Goal: Navigation & Orientation: Find specific page/section

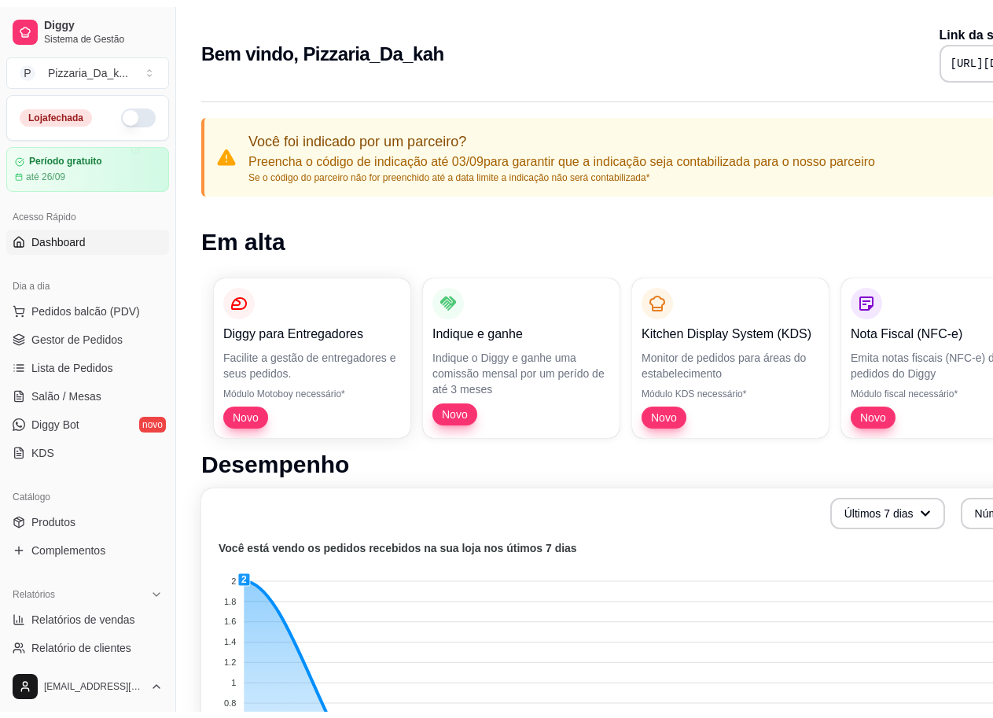
scroll to position [79, 0]
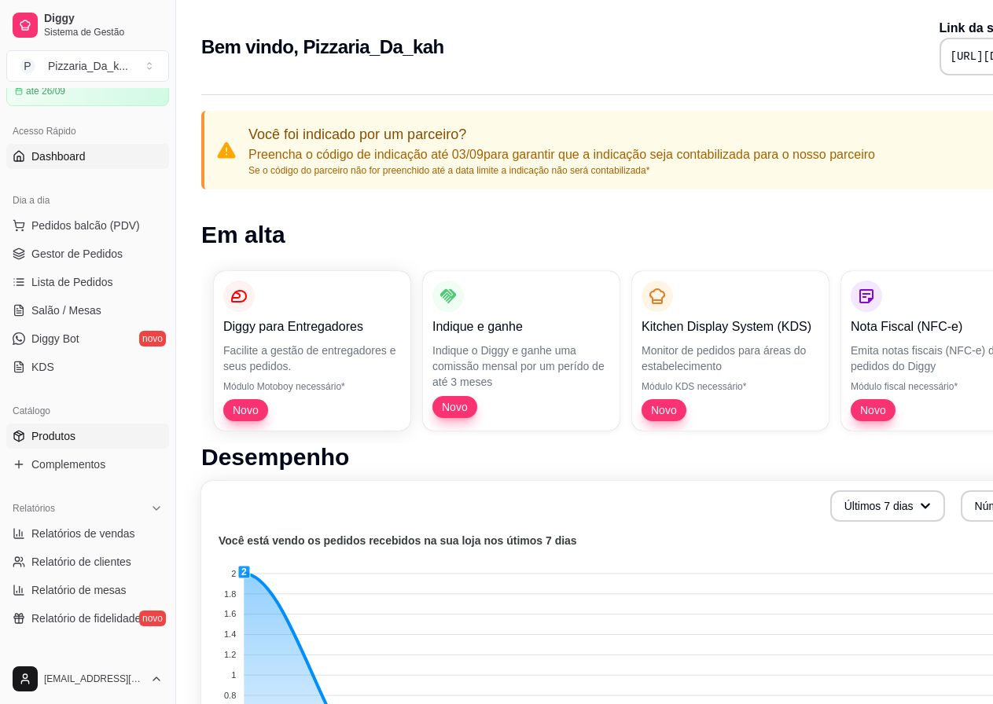
click at [32, 441] on span "Produtos" at bounding box center [53, 437] width 44 height 16
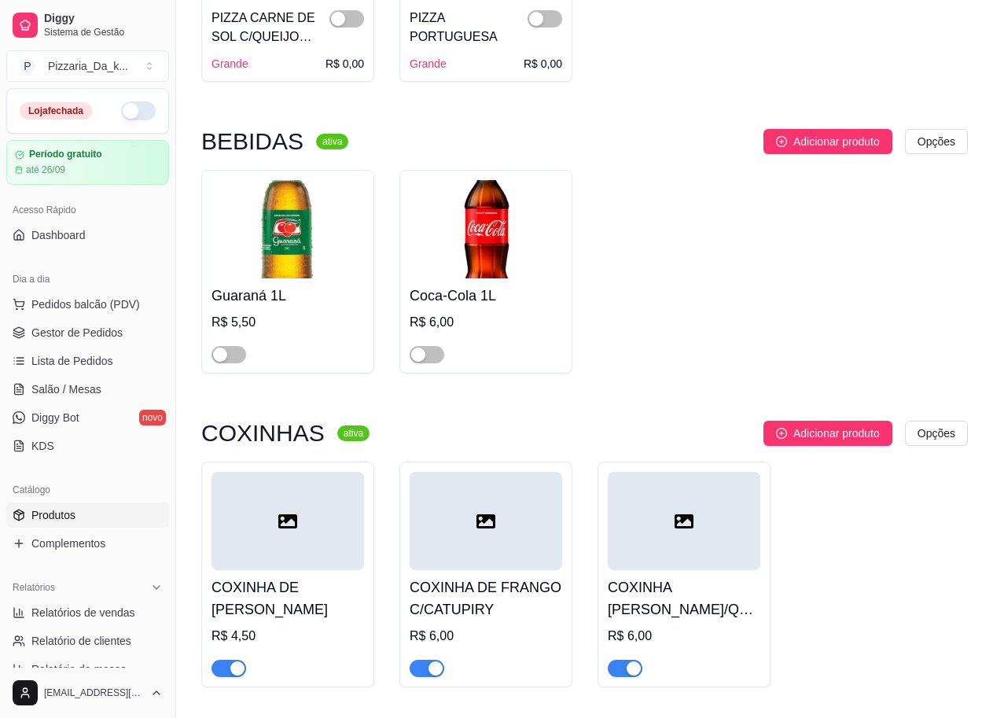
scroll to position [1296, 0]
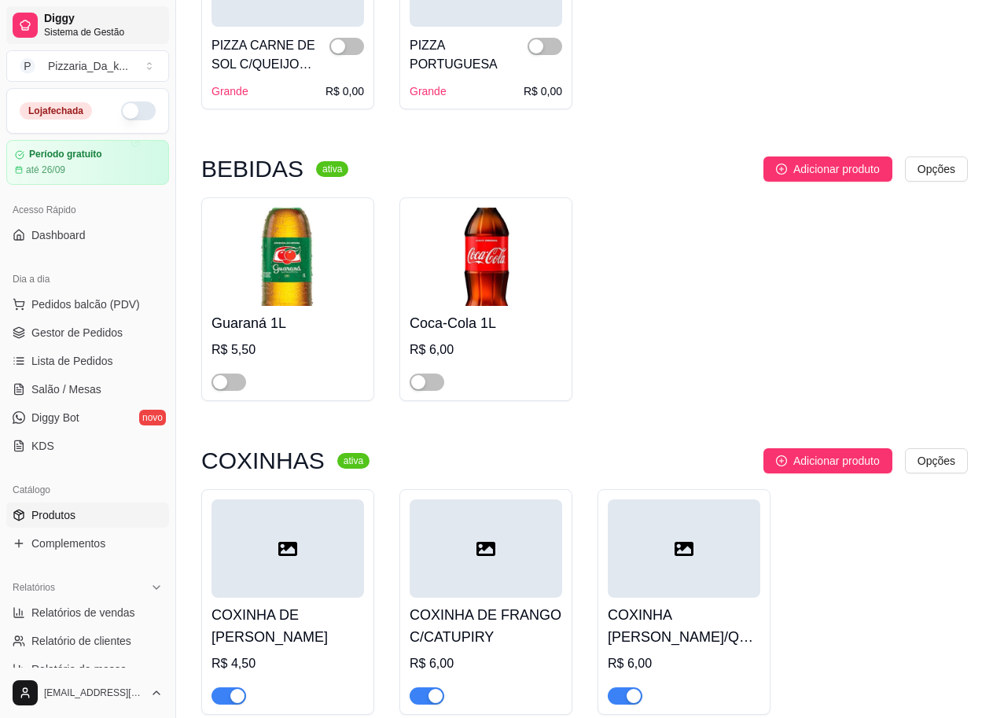
click at [52, 24] on span "Diggy" at bounding box center [103, 19] width 119 height 14
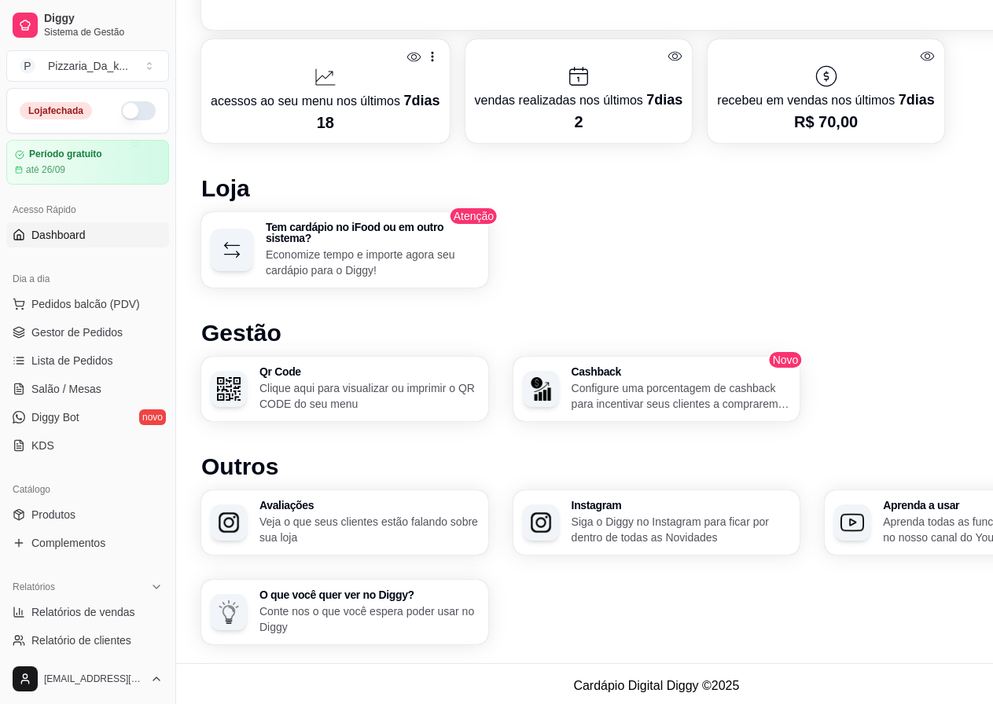
scroll to position [801, 0]
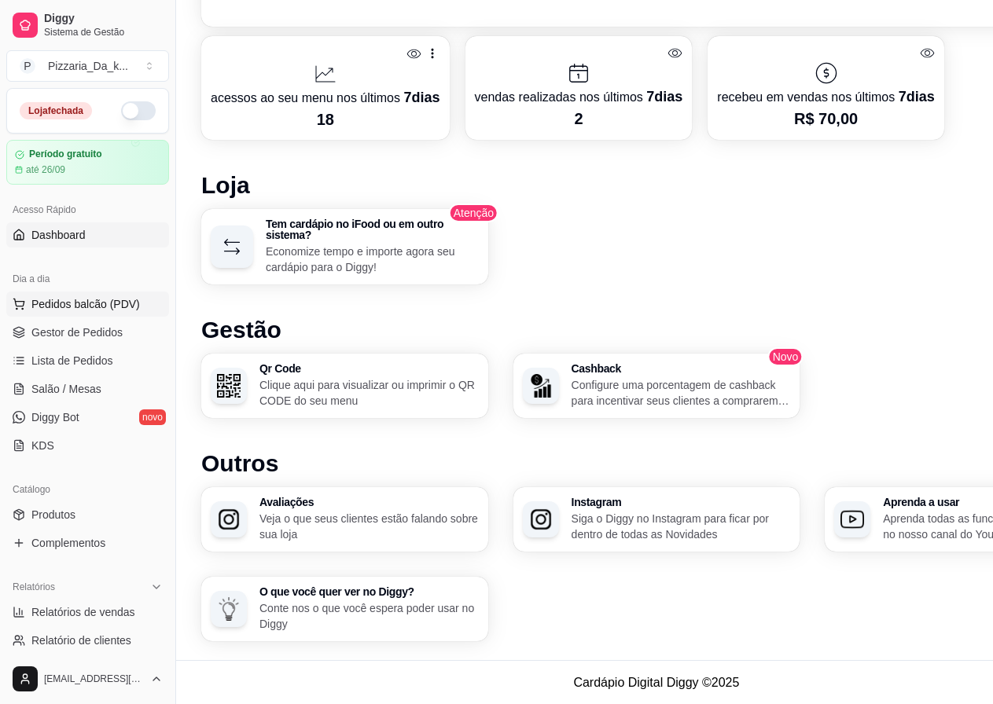
click at [70, 308] on span "Pedidos balcão (PDV)" at bounding box center [85, 304] width 109 height 16
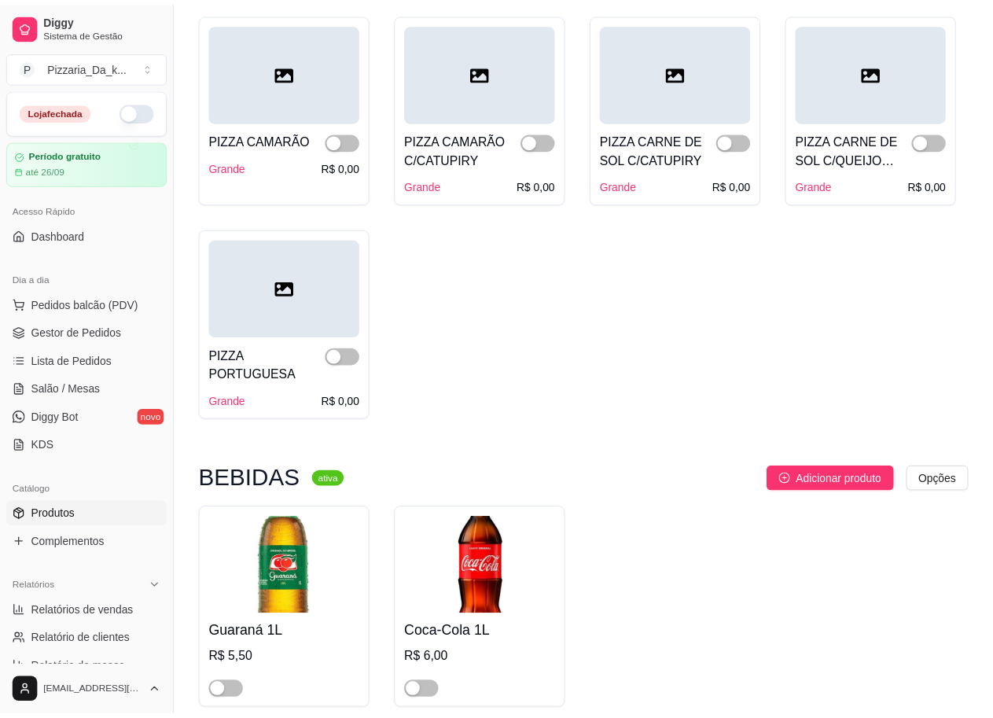
scroll to position [1158, 0]
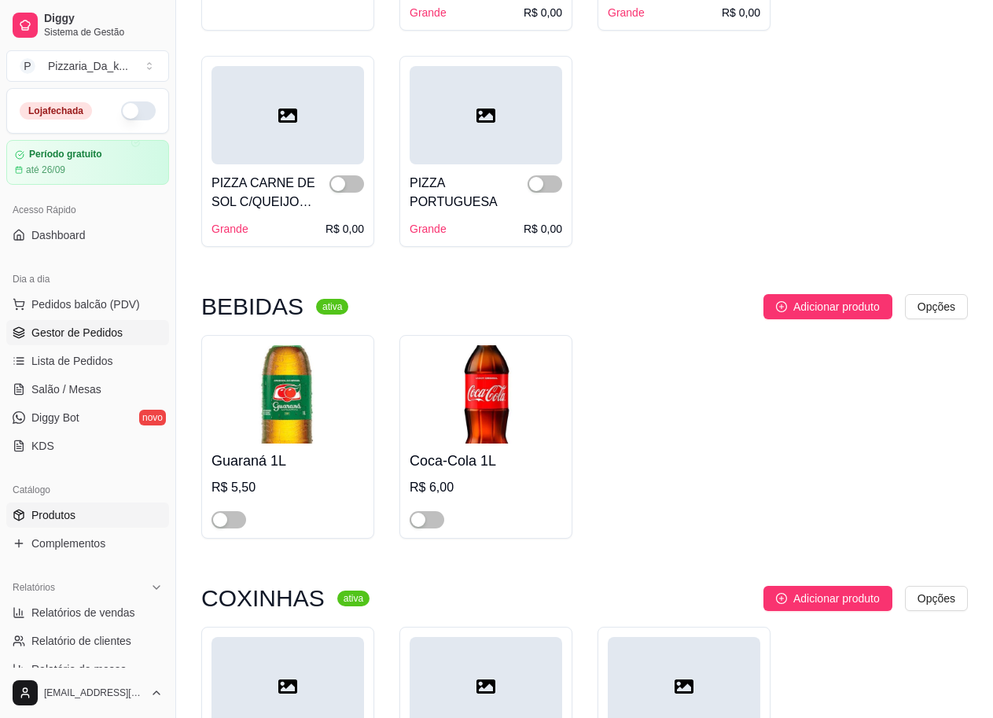
click at [32, 340] on link "Gestor de Pedidos" at bounding box center [87, 332] width 163 height 25
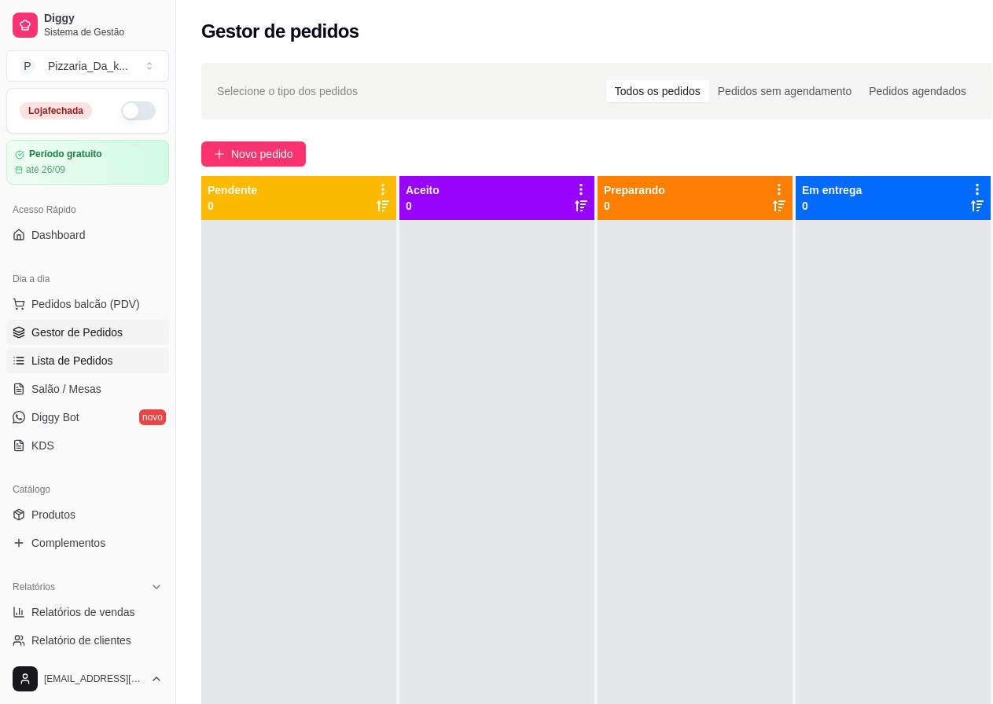
click at [116, 365] on link "Lista de Pedidos" at bounding box center [87, 360] width 163 height 25
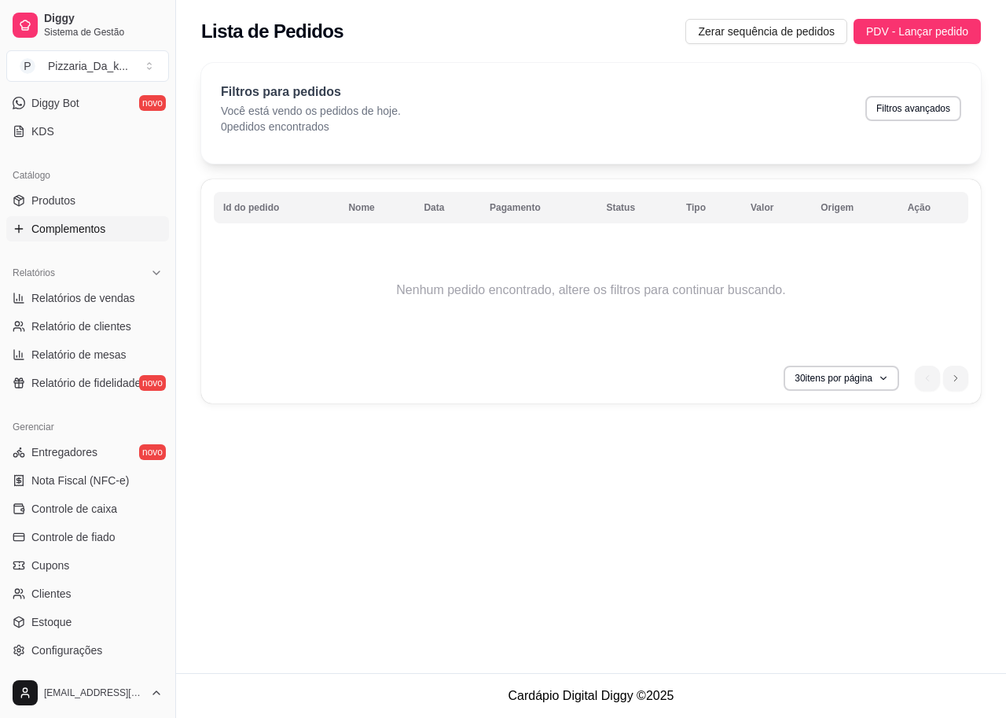
scroll to position [393, 0]
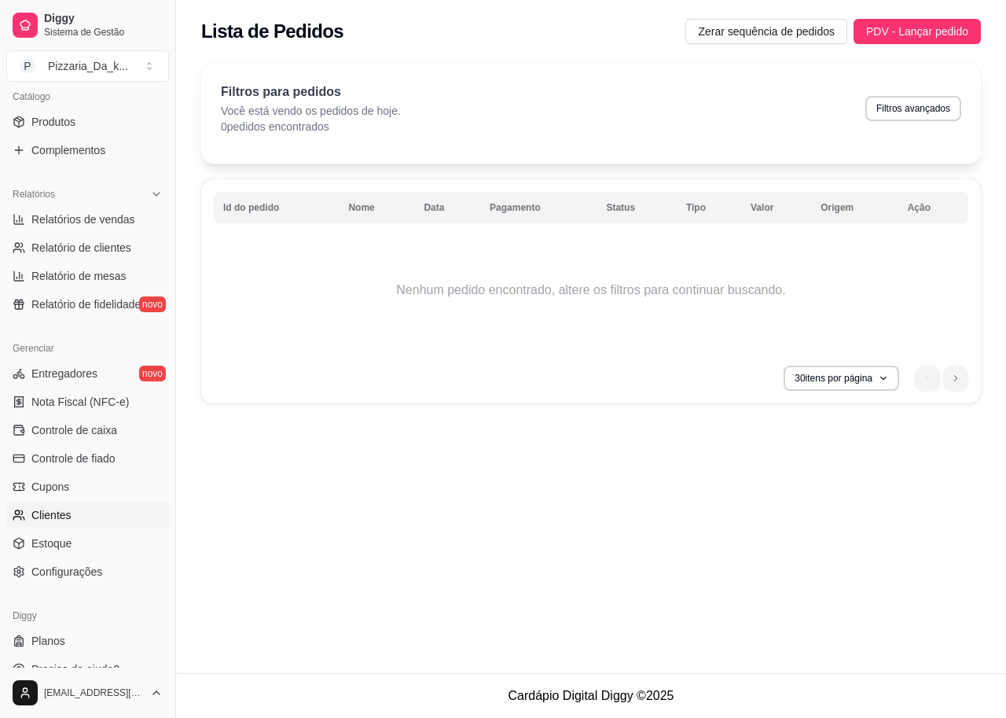
click at [106, 517] on link "Clientes" at bounding box center [87, 514] width 163 height 25
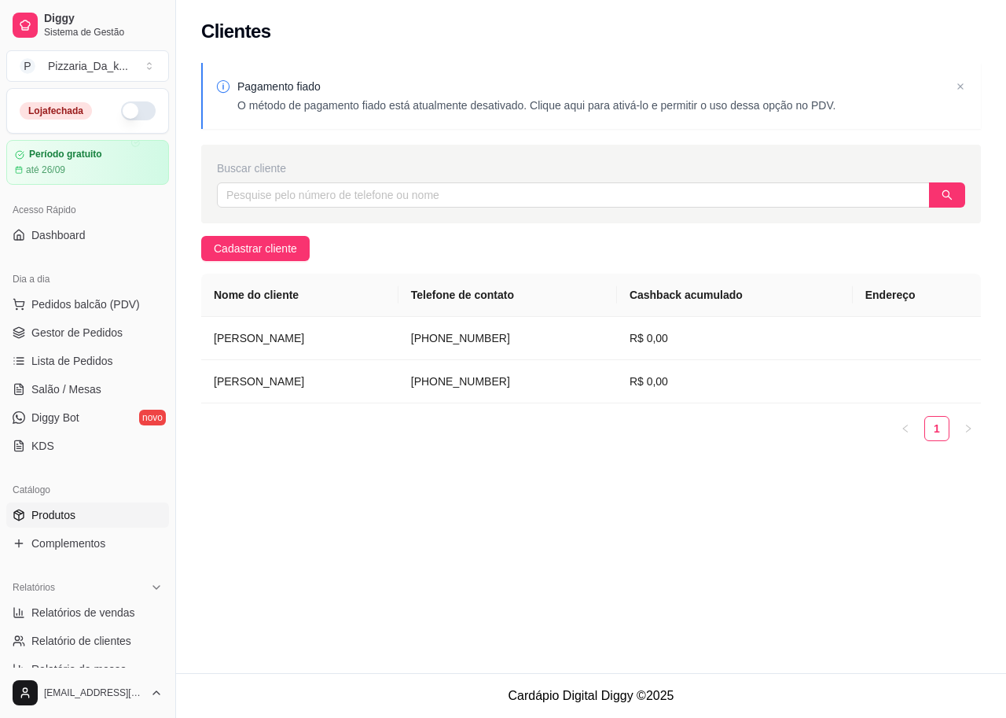
click at [105, 515] on link "Produtos" at bounding box center [87, 514] width 163 height 25
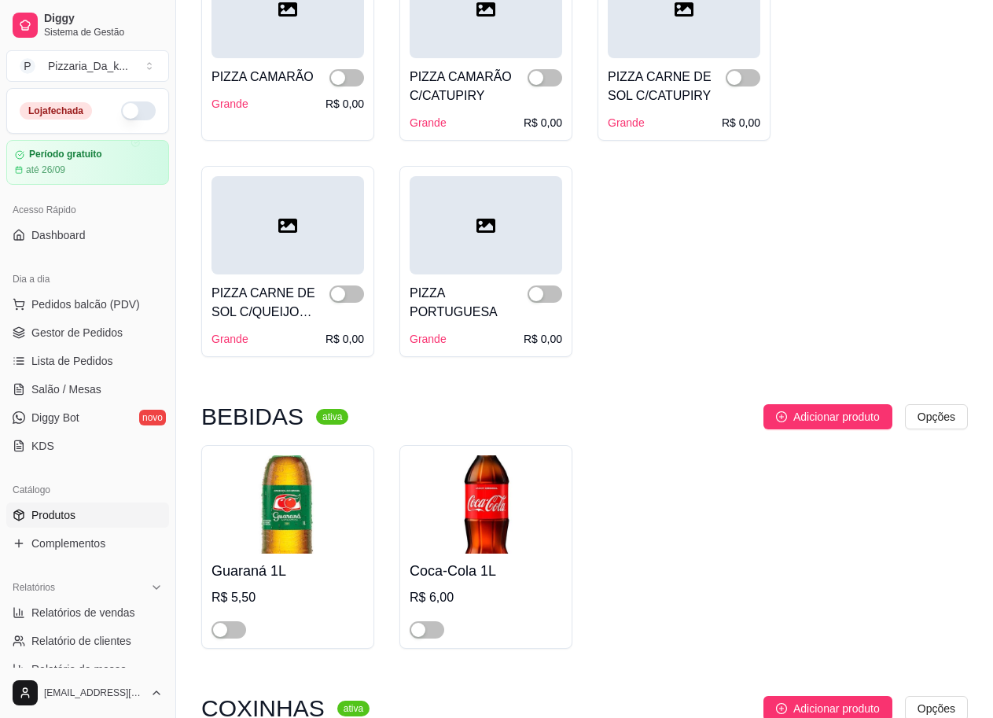
scroll to position [981, 0]
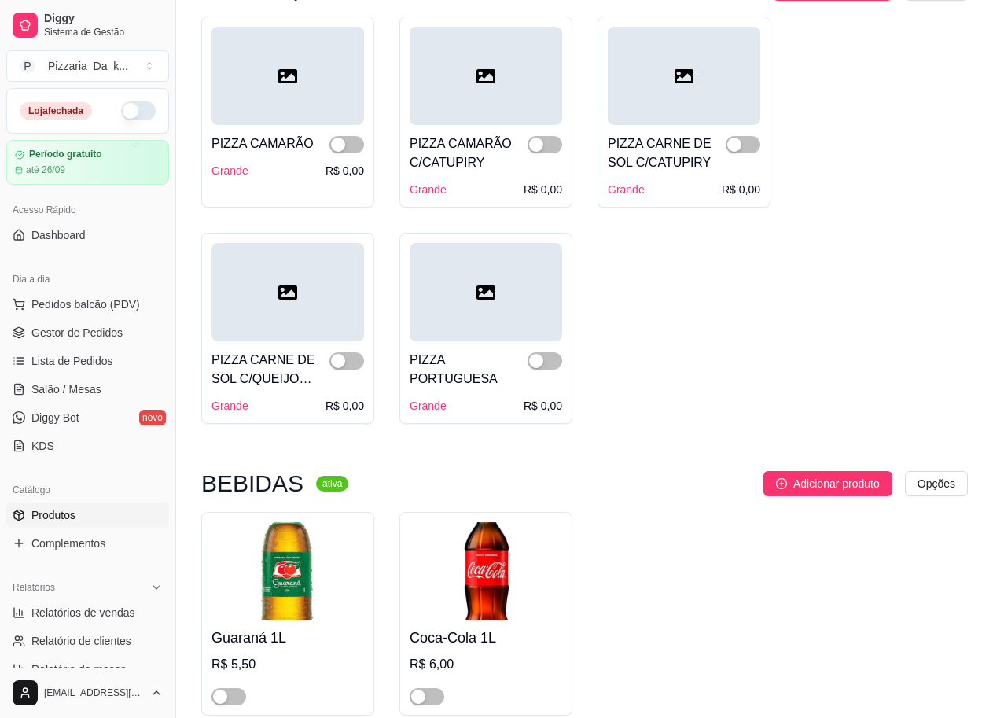
click at [136, 112] on button "button" at bounding box center [138, 110] width 35 height 19
click at [121, 109] on button "button" at bounding box center [138, 110] width 35 height 19
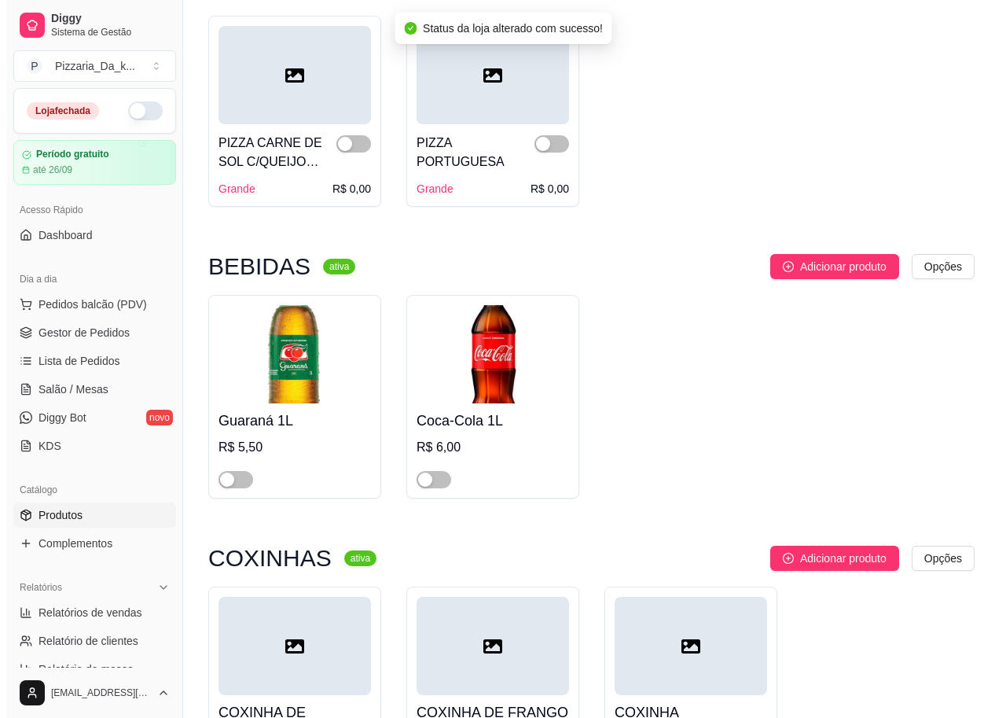
scroll to position [1217, 0]
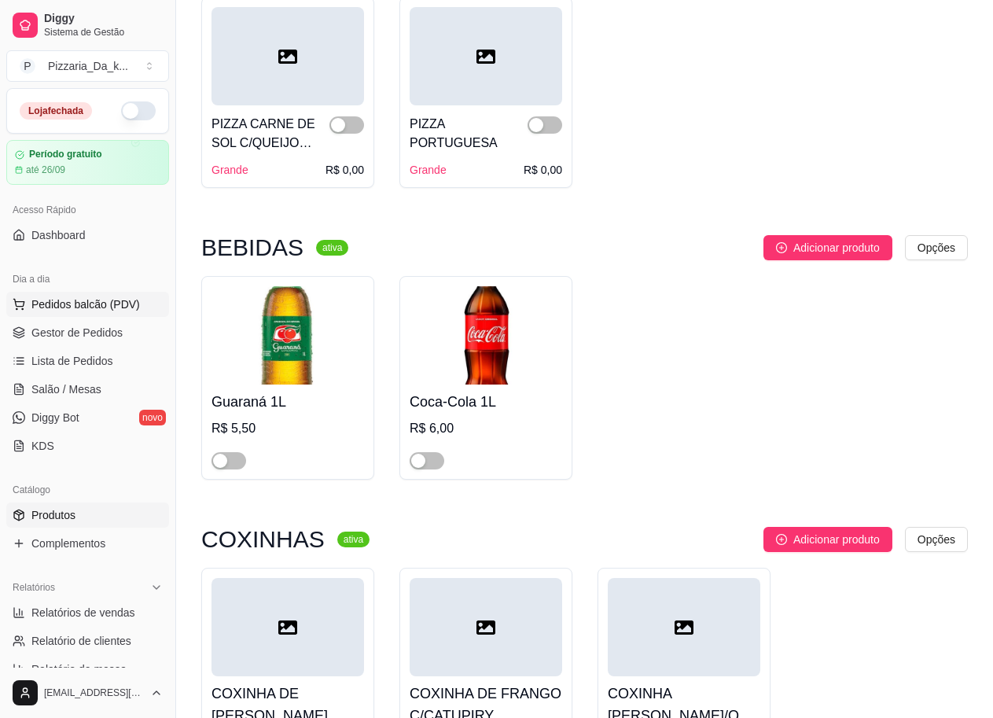
click at [39, 298] on span "Pedidos balcão (PDV)" at bounding box center [85, 304] width 109 height 16
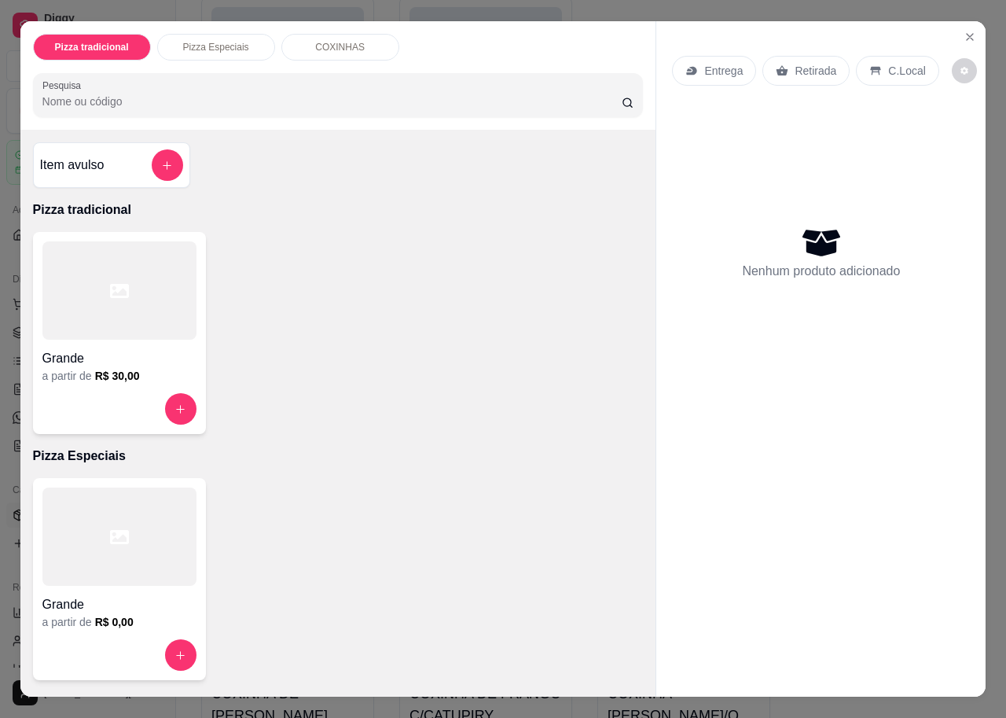
click at [125, 290] on div at bounding box center [119, 290] width 154 height 98
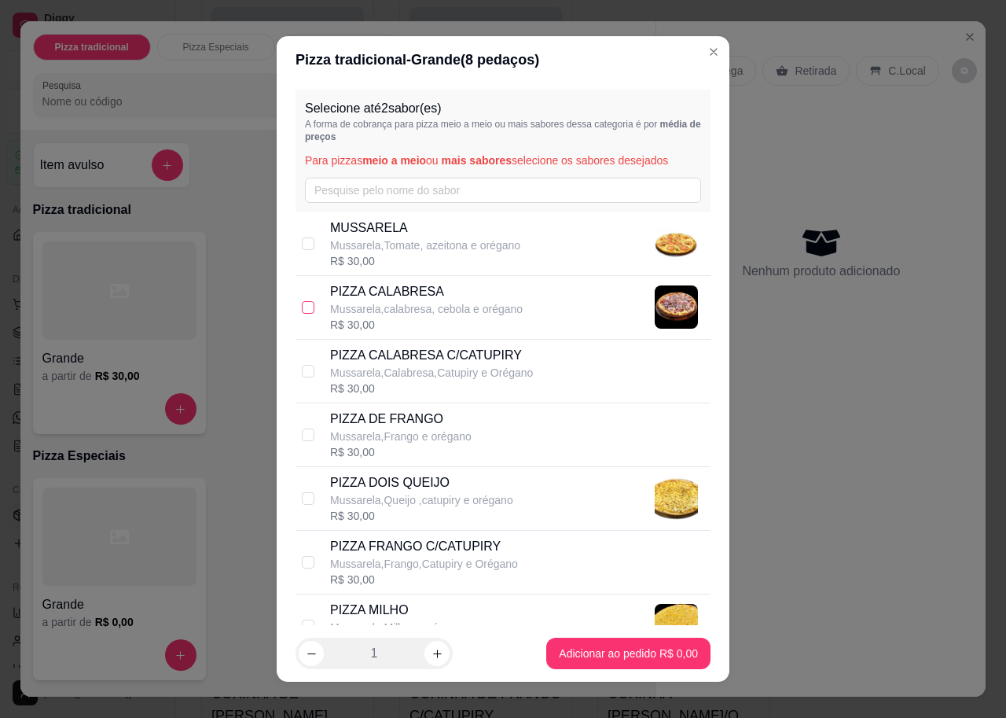
click at [302, 303] on input "checkbox" at bounding box center [308, 307] width 13 height 13
checkbox input "true"
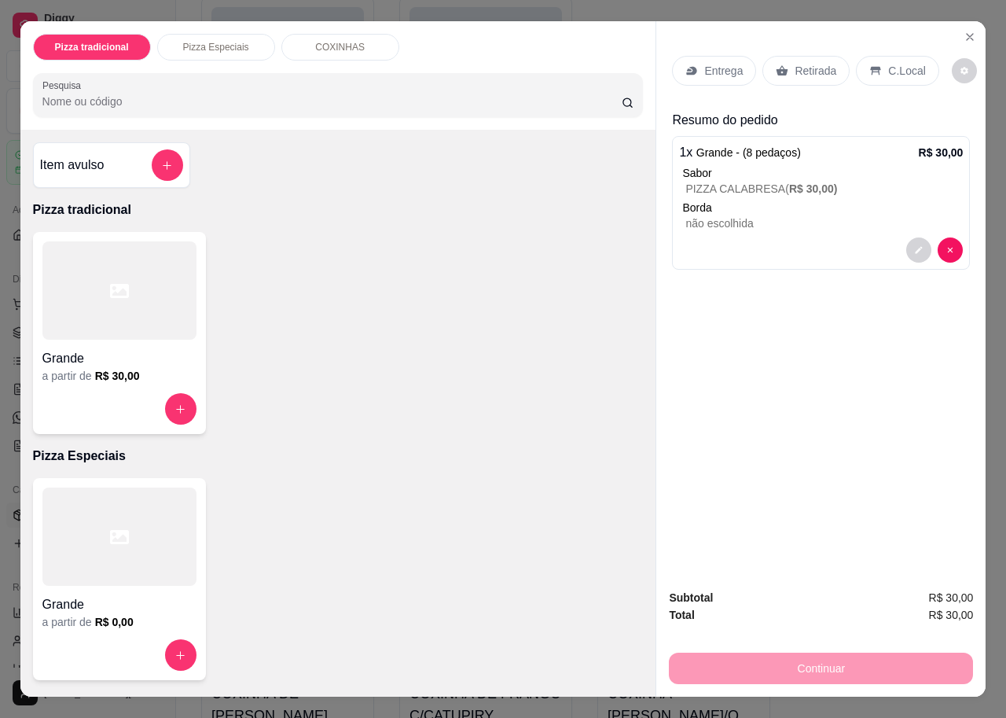
click at [678, 61] on div "Entrega" at bounding box center [714, 71] width 84 height 30
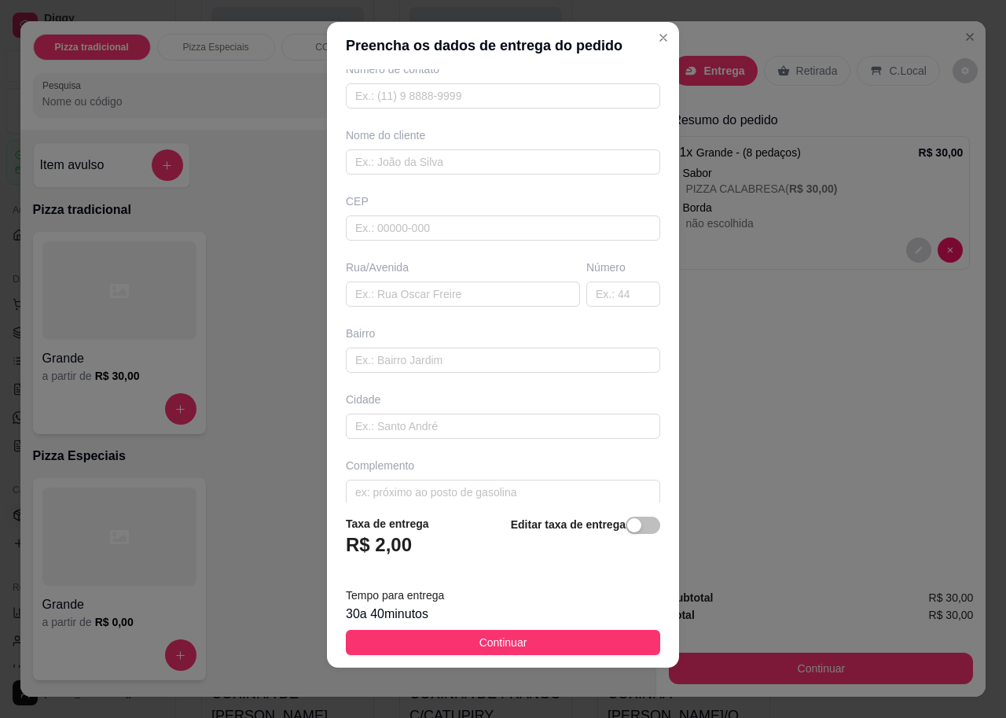
scroll to position [96, 0]
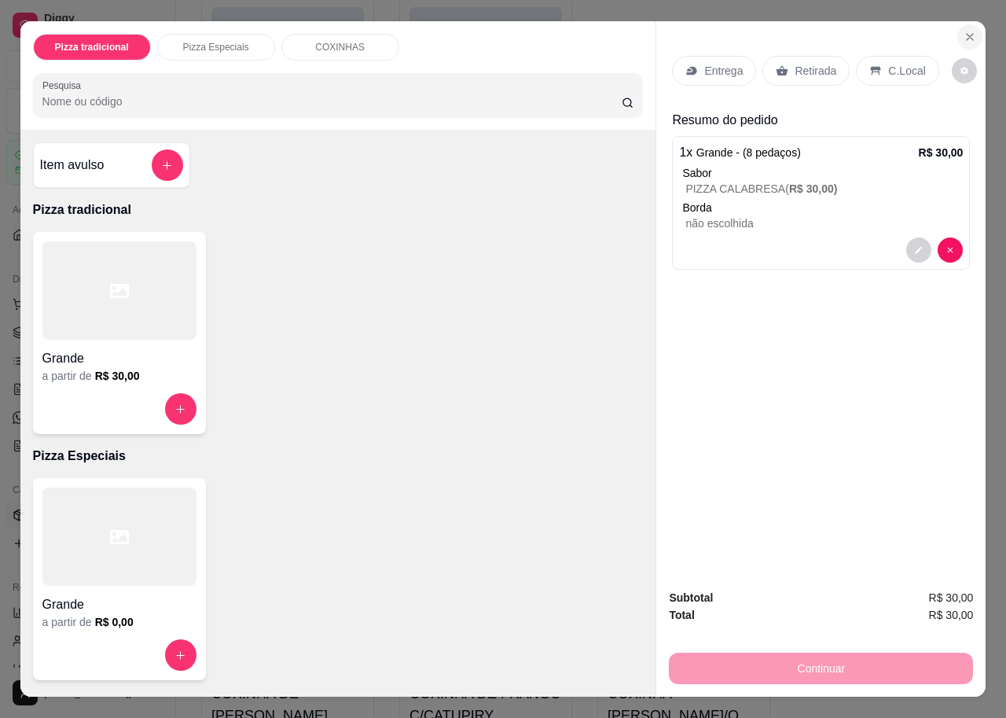
click at [964, 31] on icon "Close" at bounding box center [970, 37] width 13 height 13
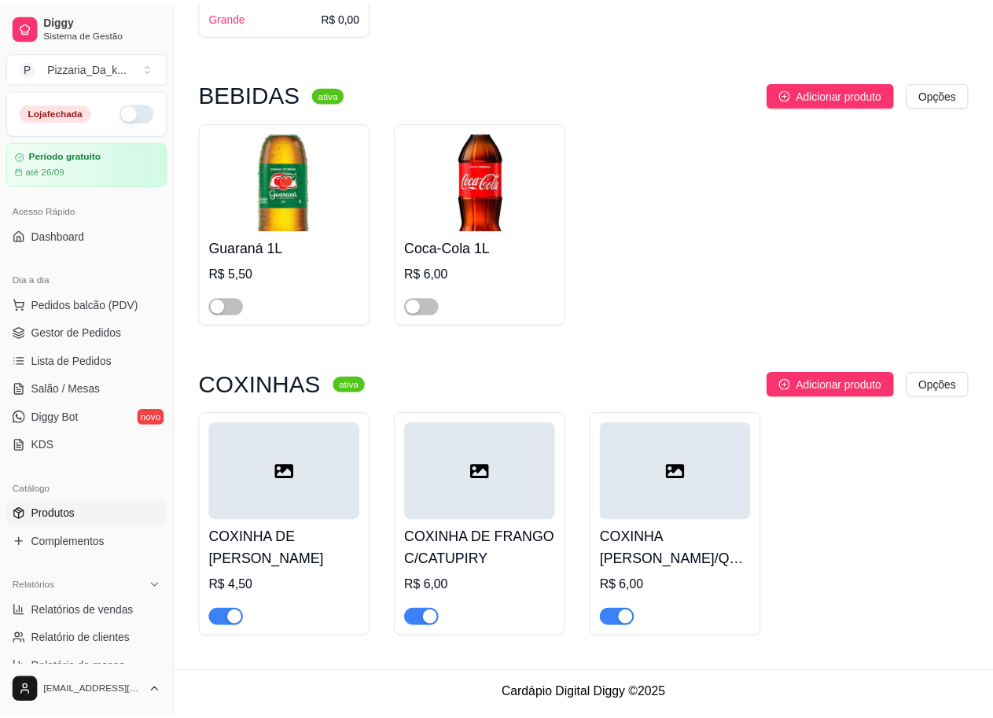
scroll to position [1158, 0]
